Goal: Download file/media

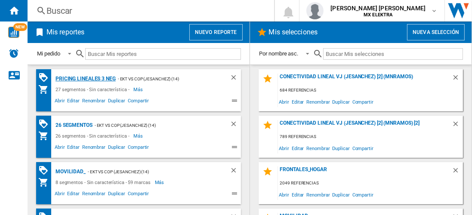
click at [85, 78] on div "Pricing lineales 3 neg" at bounding box center [84, 79] width 62 height 11
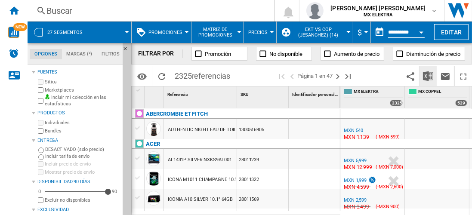
click at [429, 76] on img "Descargar en Excel" at bounding box center [428, 76] width 10 height 10
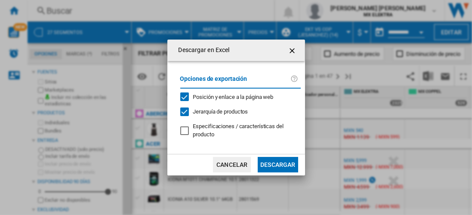
click at [278, 164] on button "Descargar" at bounding box center [278, 164] width 40 height 15
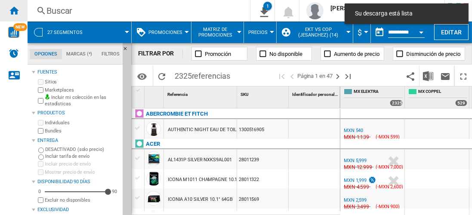
click at [14, 10] on ng-md-icon "Inicio" at bounding box center [14, 10] width 10 height 10
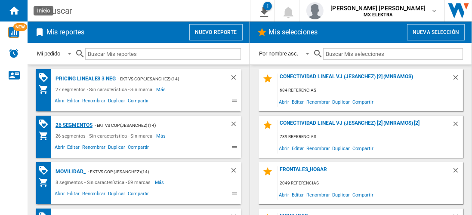
click at [74, 124] on div "26 segmentos" at bounding box center [72, 125] width 39 height 11
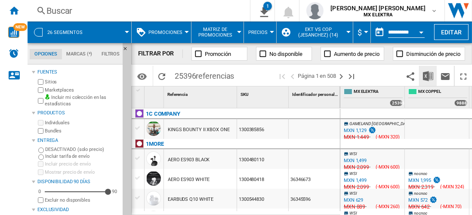
click at [429, 76] on img "Descargar en Excel" at bounding box center [428, 76] width 10 height 10
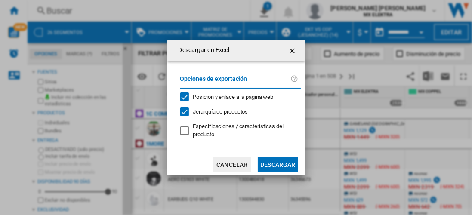
click at [278, 164] on button "Descargar" at bounding box center [278, 164] width 40 height 15
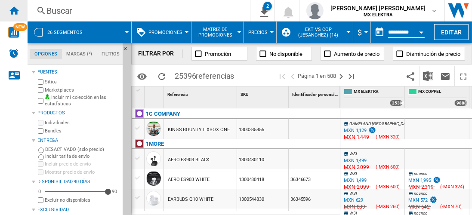
click at [14, 10] on ng-md-icon "Inicio" at bounding box center [14, 10] width 10 height 10
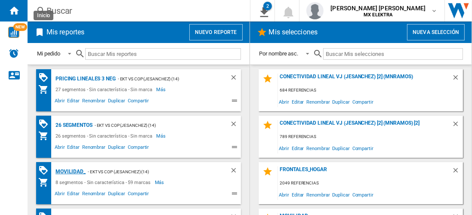
click at [69, 171] on div "MOVILIDAD_" at bounding box center [69, 172] width 32 height 11
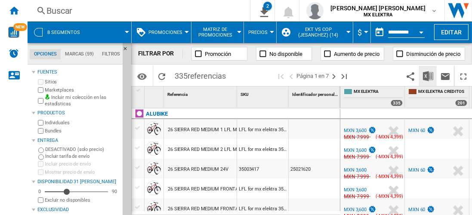
click at [429, 76] on img "Descargar en Excel" at bounding box center [428, 76] width 10 height 10
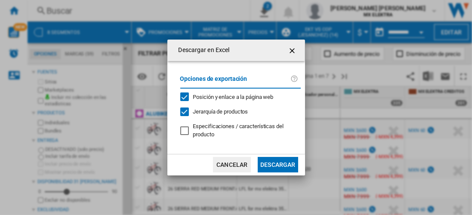
click at [278, 164] on button "Descargar" at bounding box center [278, 164] width 40 height 15
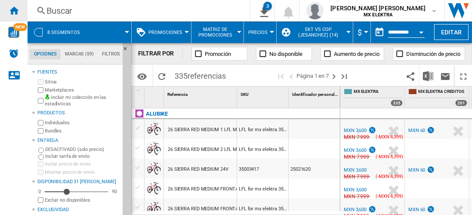
click at [14, 10] on ng-md-icon "Inicio" at bounding box center [14, 10] width 10 height 10
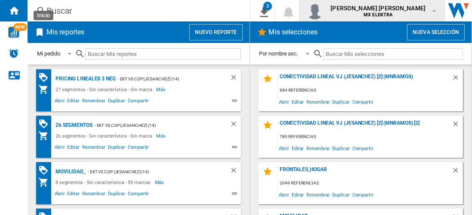
click at [386, 10] on span "juan carlos romero marta" at bounding box center [378, 8] width 95 height 9
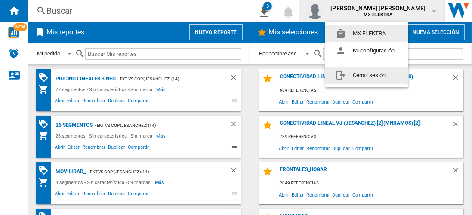
click at [368, 75] on button "Cerrar sesión" at bounding box center [366, 75] width 83 height 17
